Goal: Check status: Check status

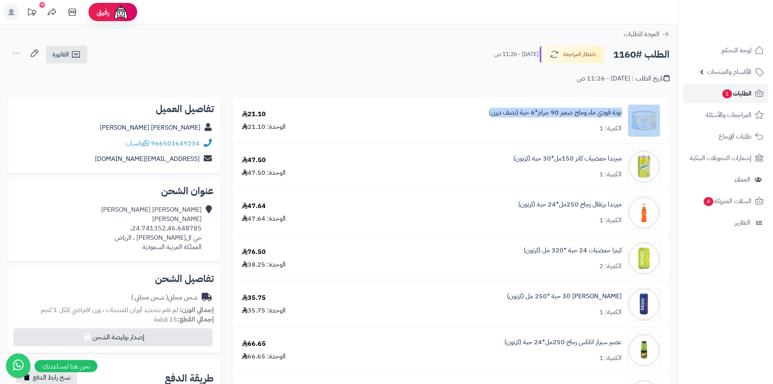
click at [714, 91] on link "الطلبات 1" at bounding box center [725, 93] width 85 height 19
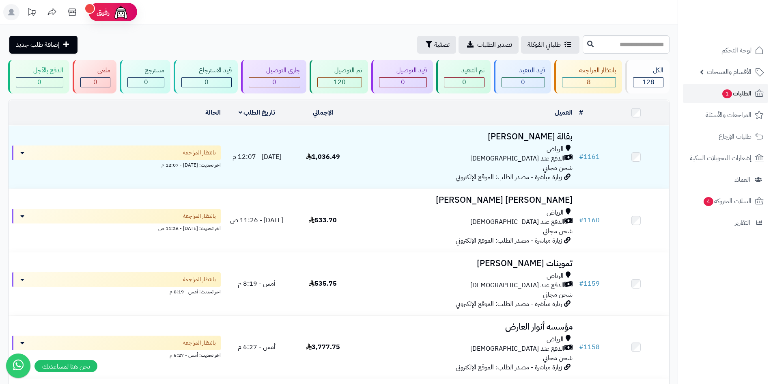
click at [278, 41] on div "طلباتي المُوكلة تصدير الطلبات تصفية إضافة طلب جديد" at bounding box center [294, 45] width 573 height 18
click at [434, 46] on span "تصفية" at bounding box center [441, 44] width 15 height 10
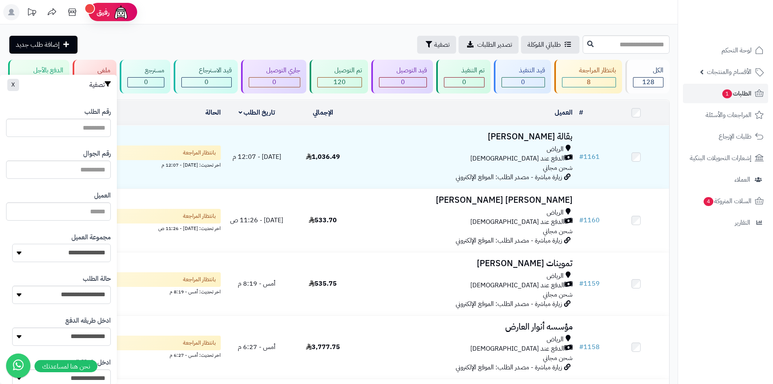
click at [89, 251] on select "**********" at bounding box center [61, 253] width 99 height 18
select select "*"
click at [12, 244] on select "**********" at bounding box center [61, 253] width 99 height 18
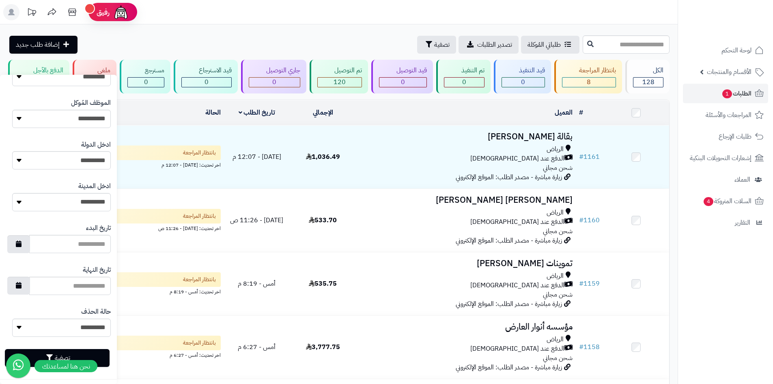
scroll to position [345, 0]
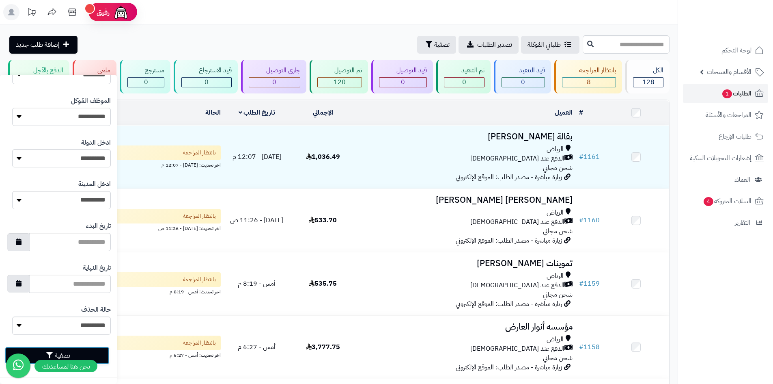
click at [102, 349] on button "تصفية" at bounding box center [57, 355] width 105 height 18
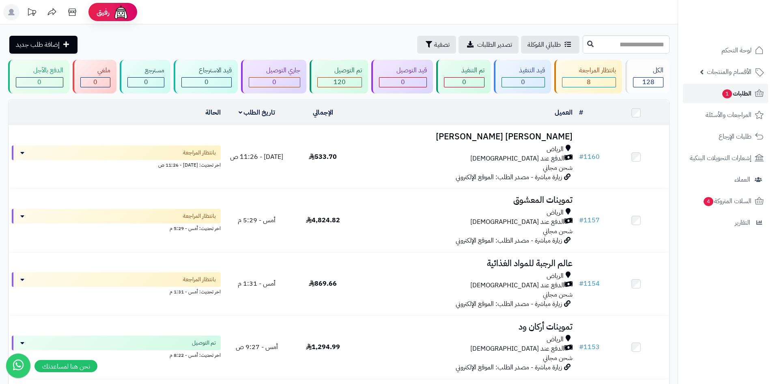
click at [736, 91] on span "الطلبات 1" at bounding box center [737, 93] width 30 height 11
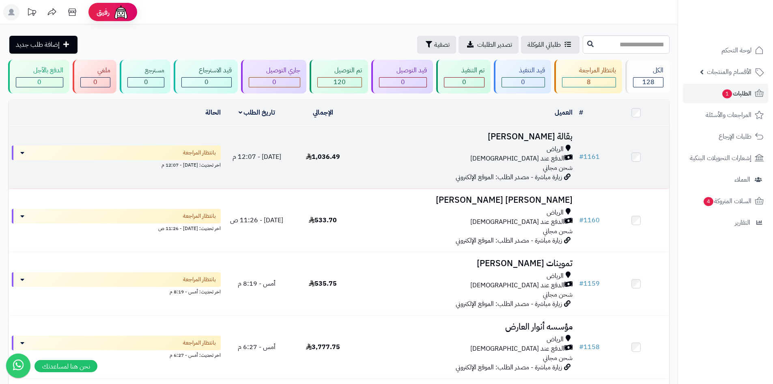
click at [348, 167] on td "1,036.49" at bounding box center [323, 156] width 66 height 63
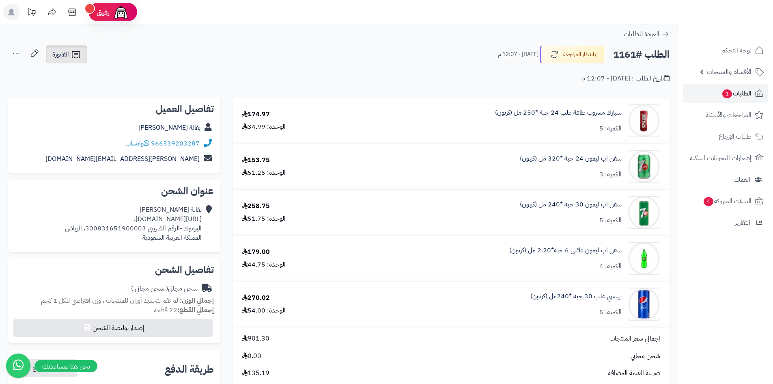
click at [63, 53] on span "الفاتورة" at bounding box center [60, 55] width 17 height 10
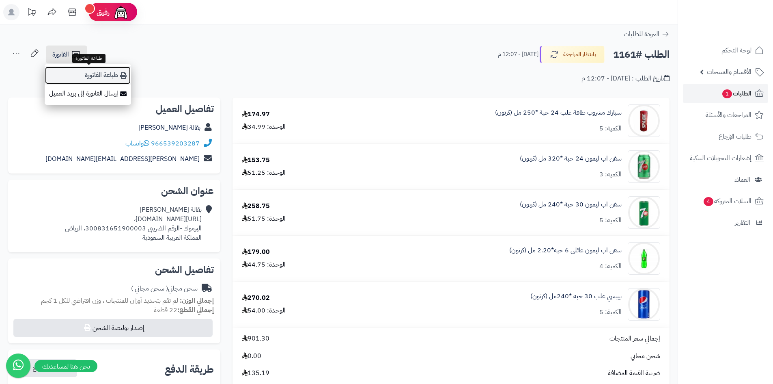
click at [100, 73] on link "طباعة الفاتورة" at bounding box center [88, 75] width 86 height 18
